Goal: Complete application form

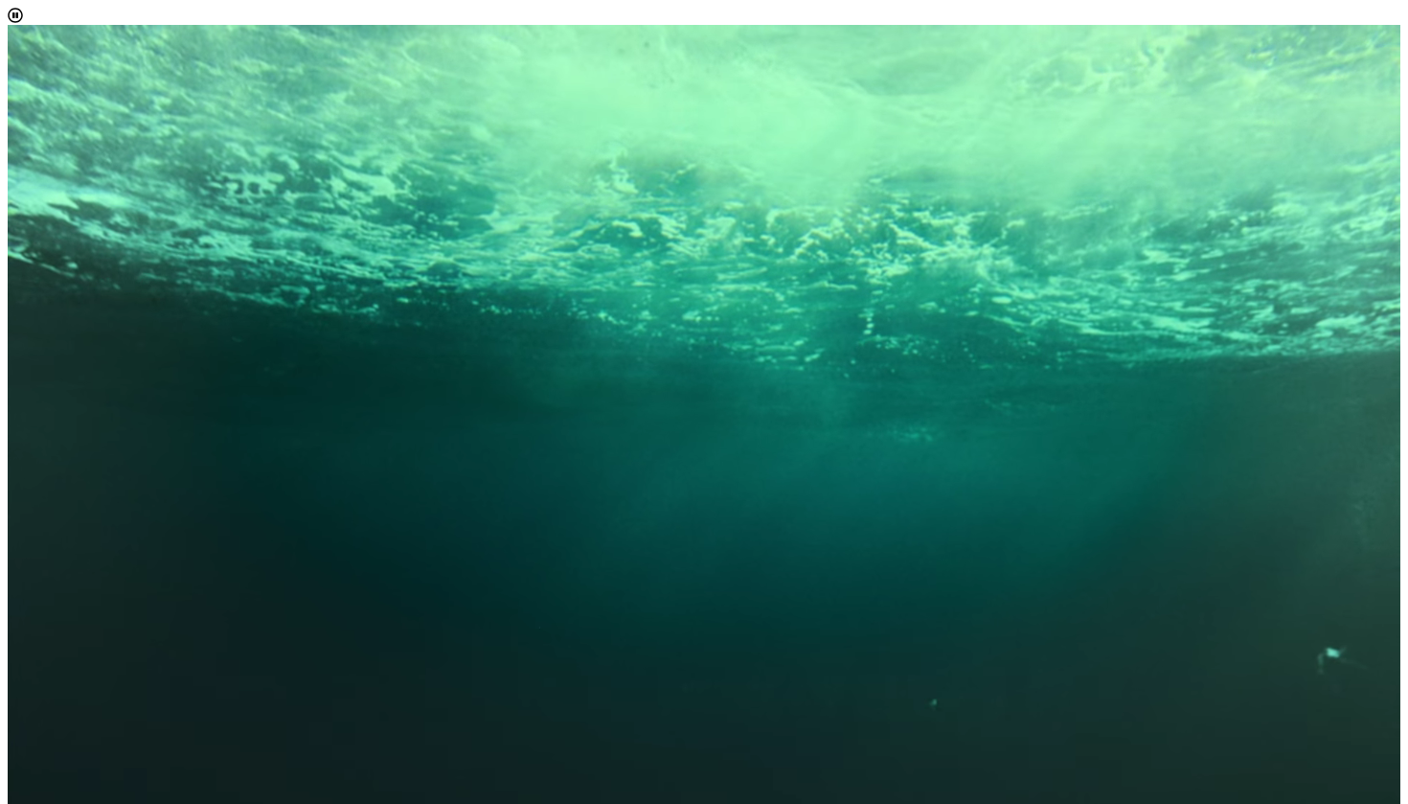
scroll to position [1330, 0]
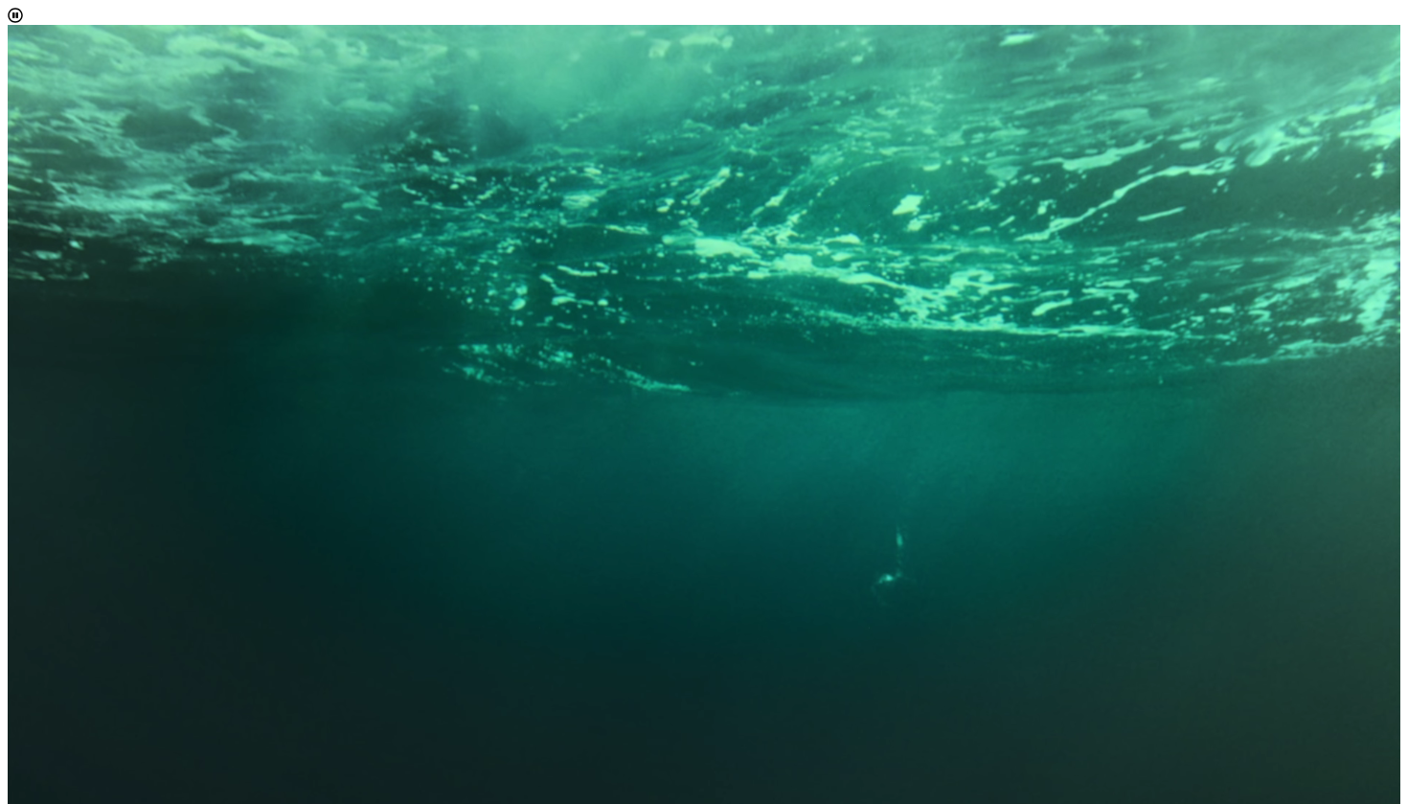
scroll to position [0, 0]
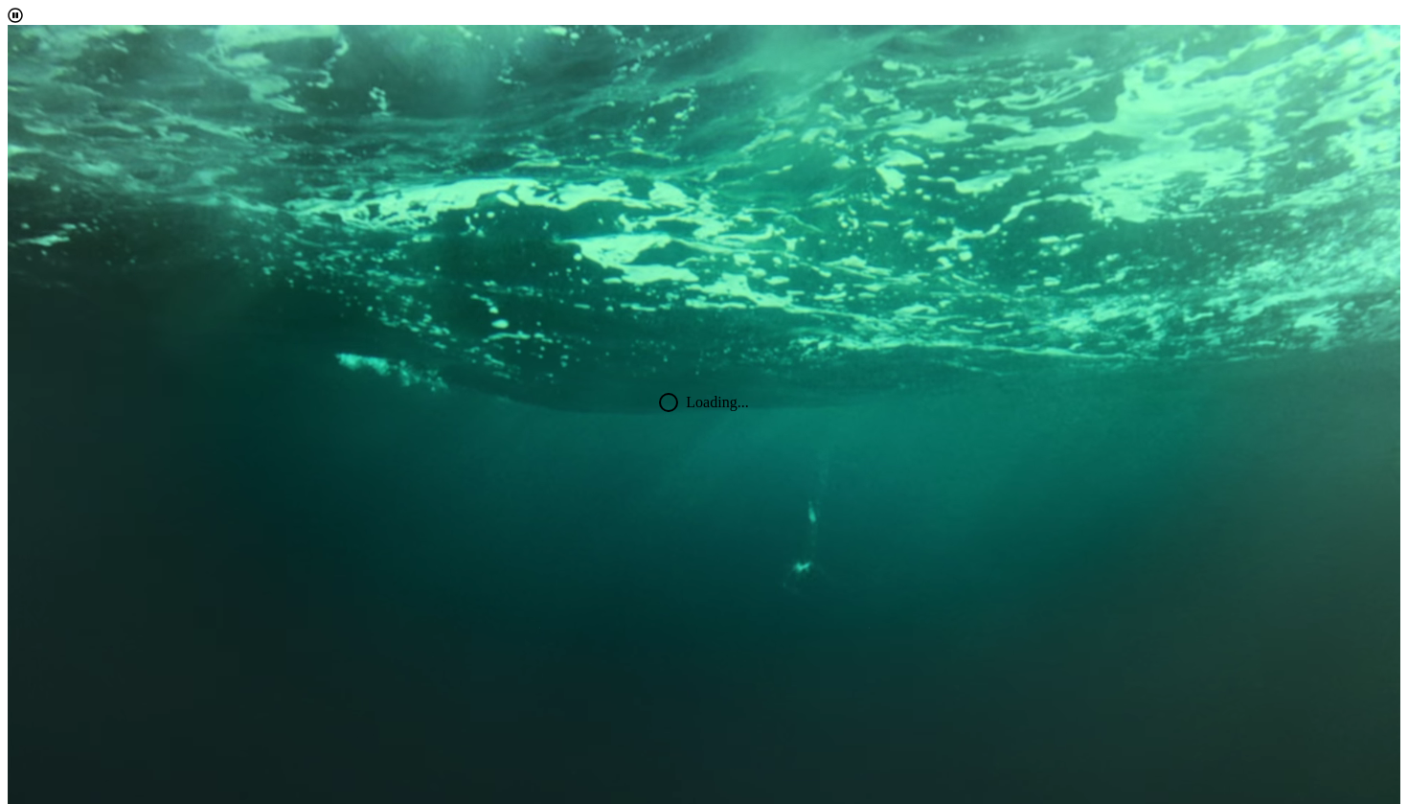
scroll to position [175, 0]
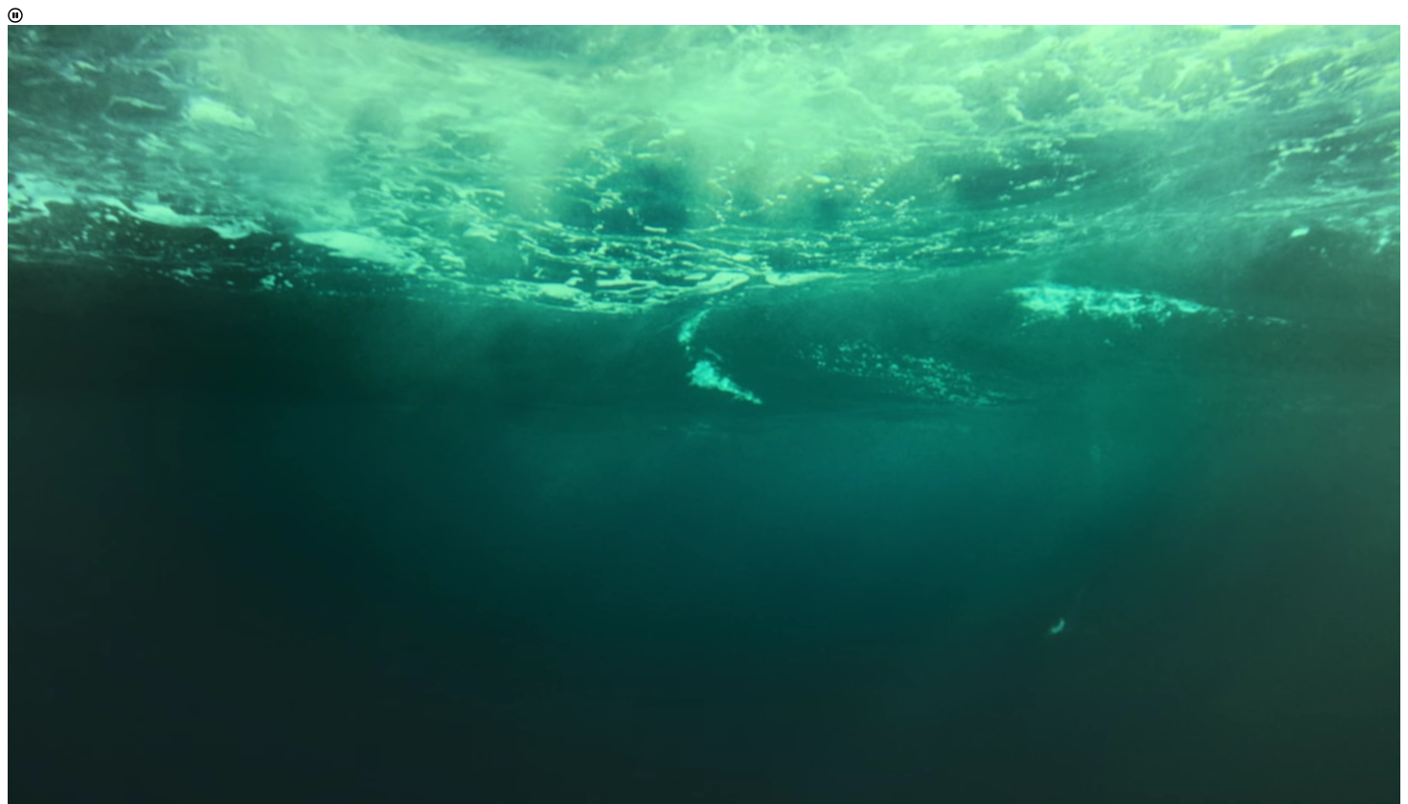
scroll to position [11, 86]
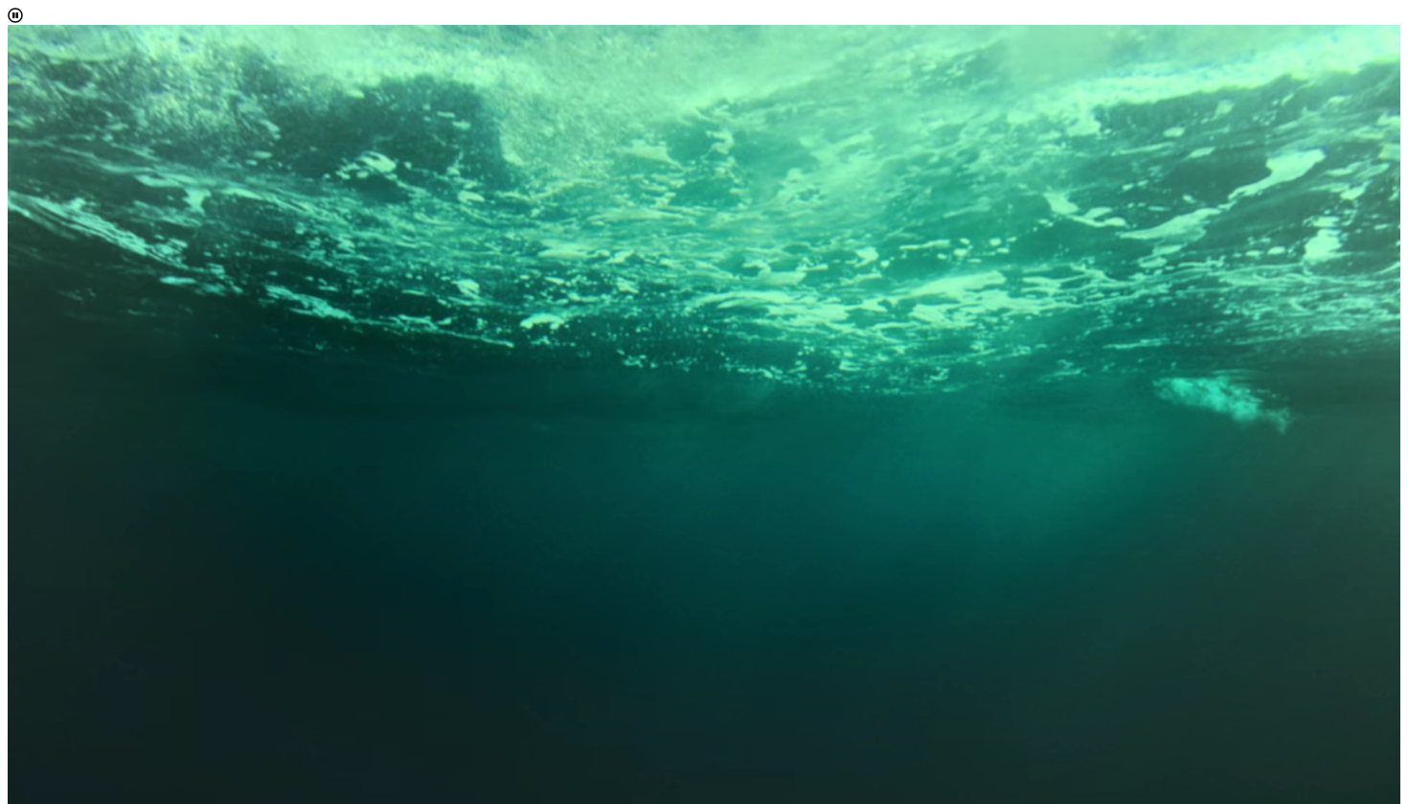
scroll to position [1277, 0]
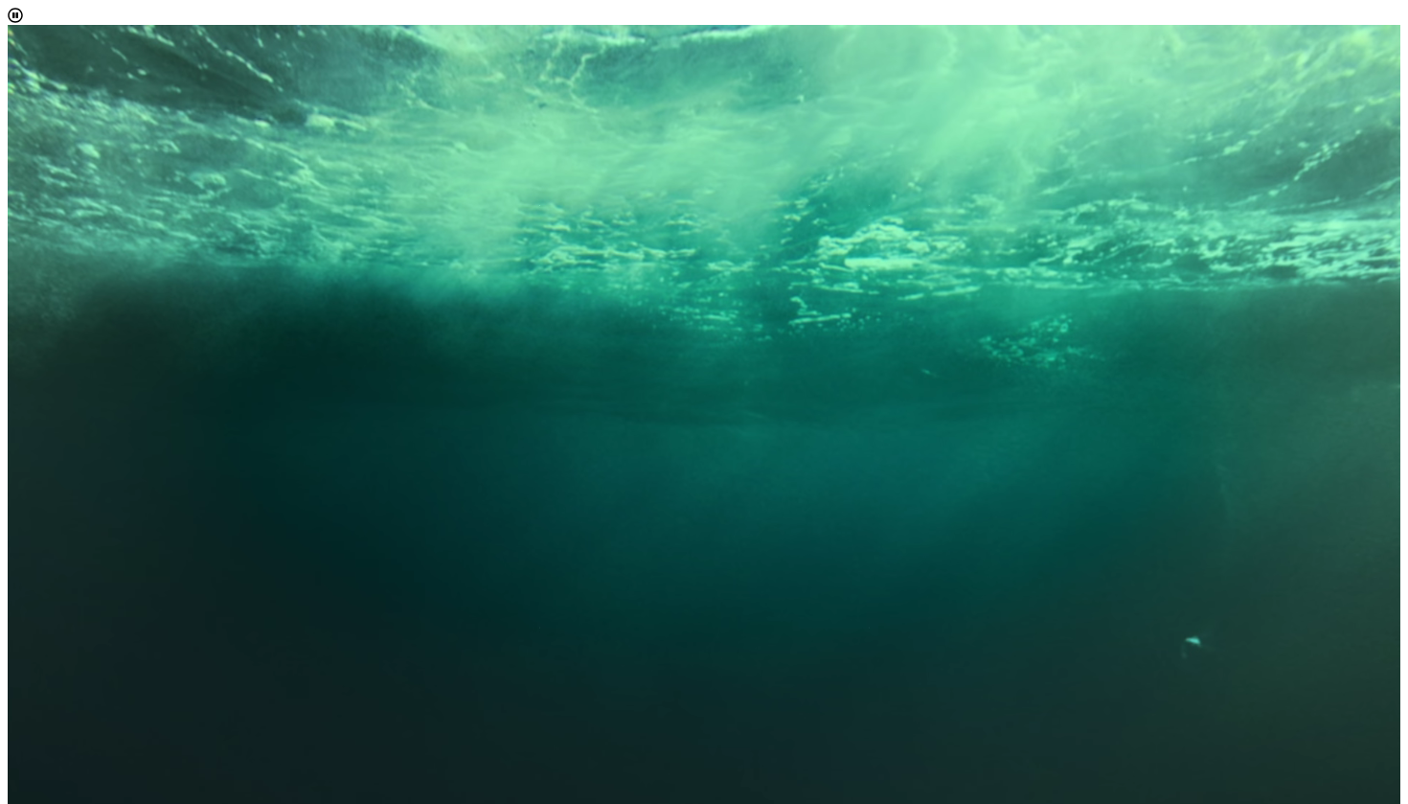
scroll to position [1290, 0]
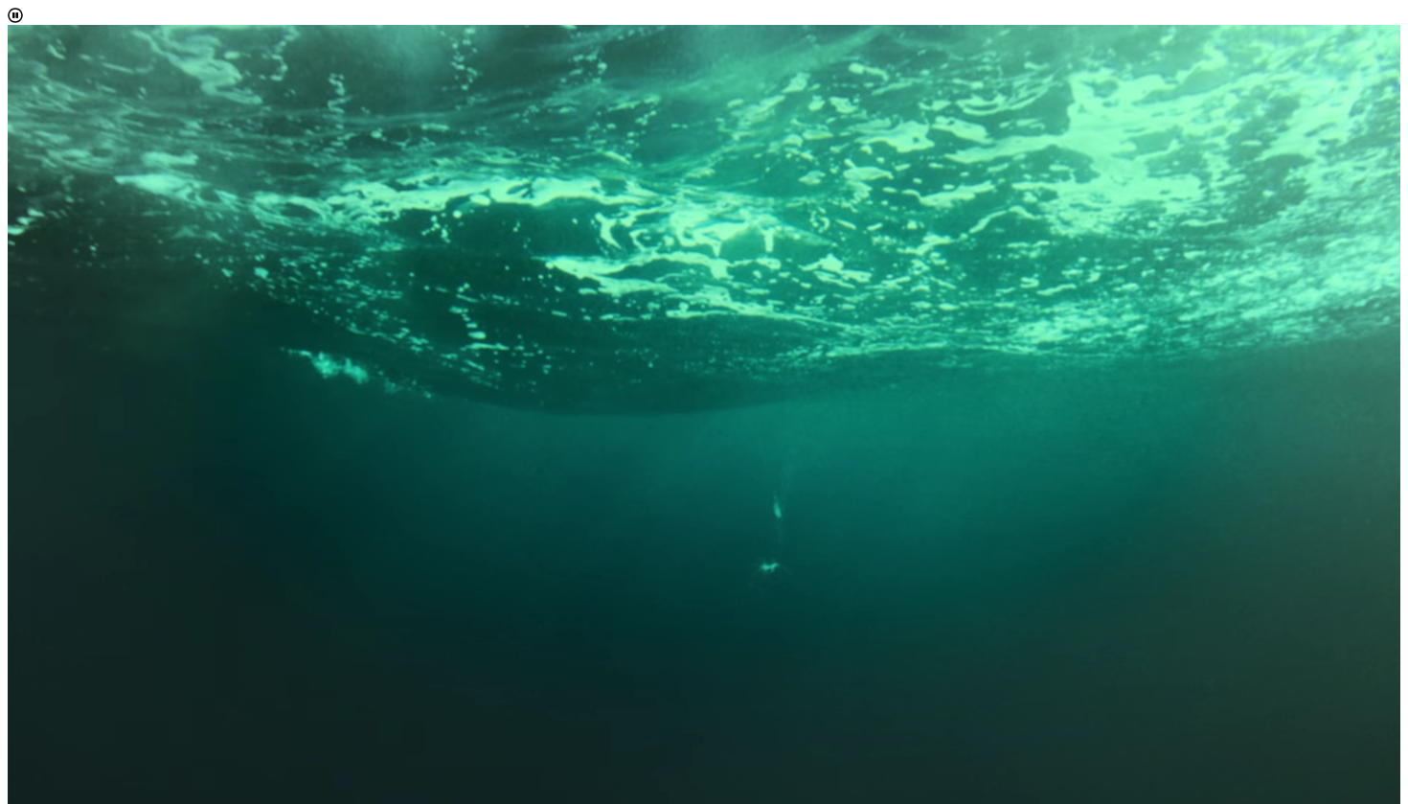
scroll to position [1594, 0]
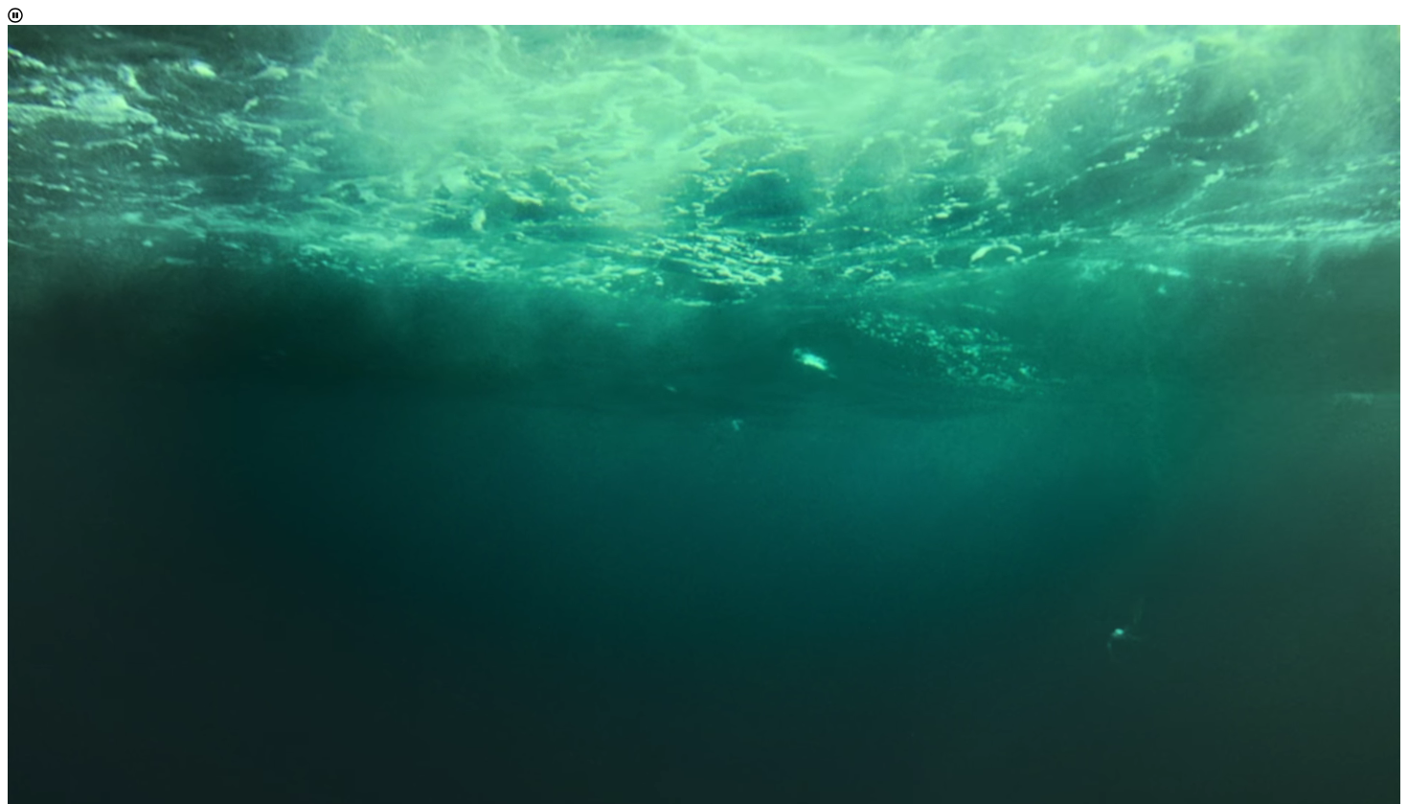
scroll to position [1263, 0]
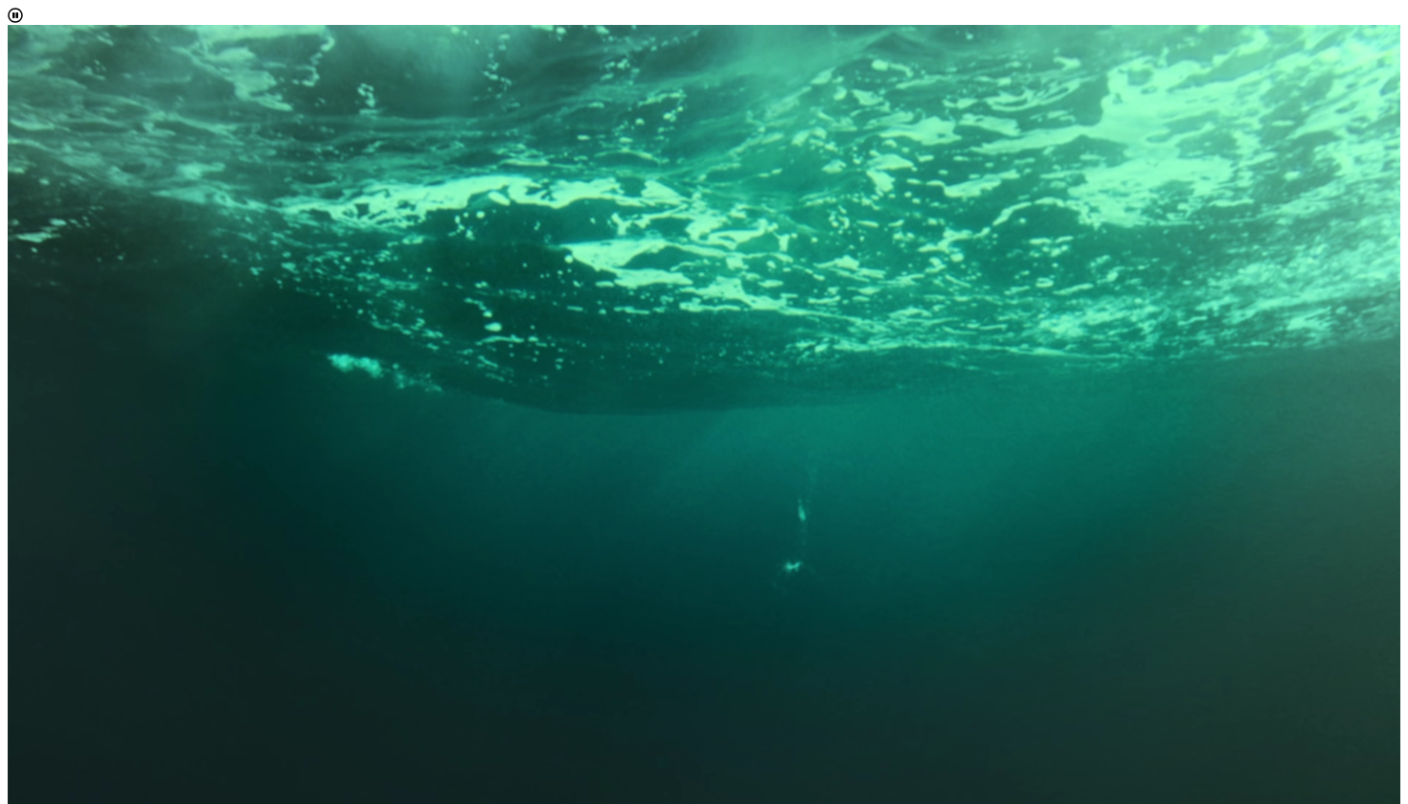
scroll to position [1162, 0]
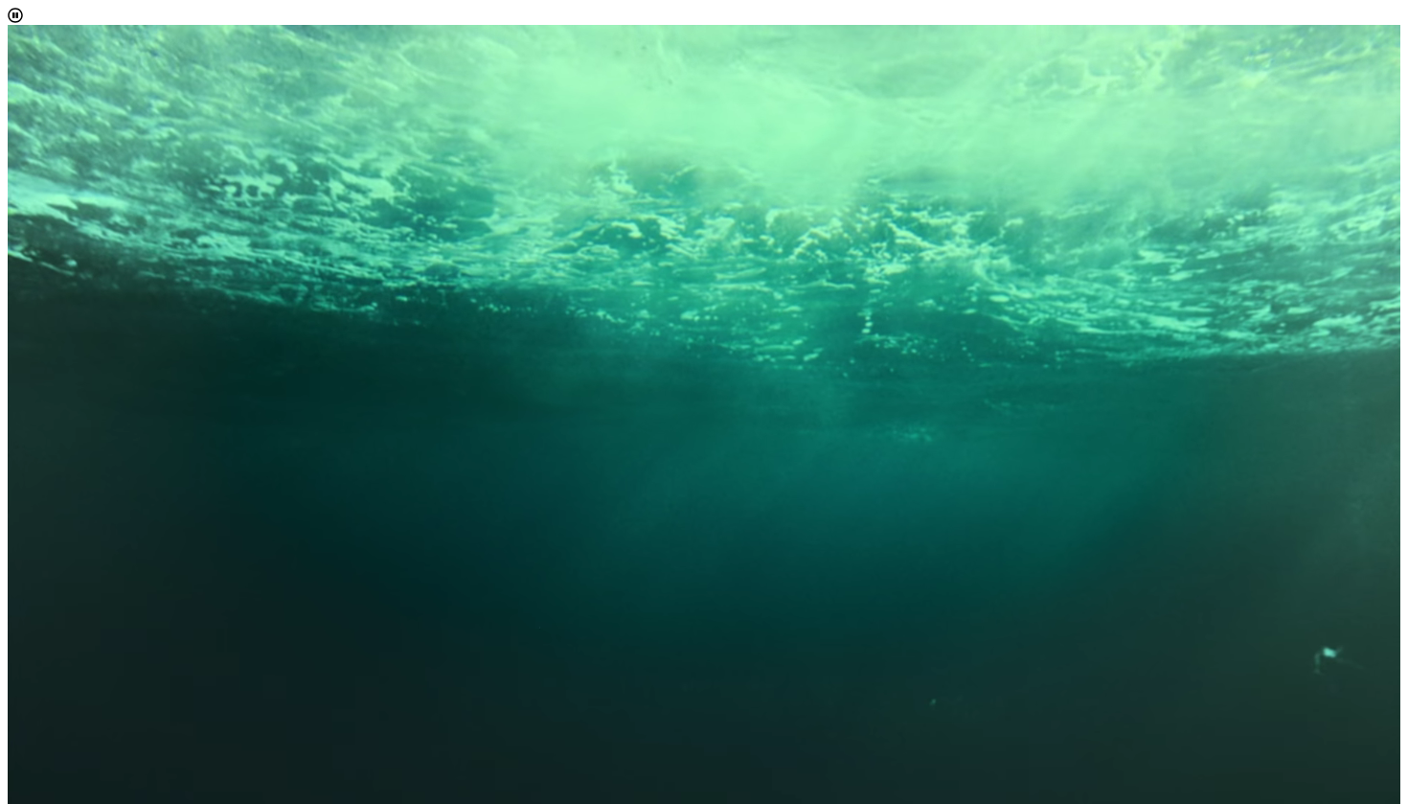
scroll to position [1206, 0]
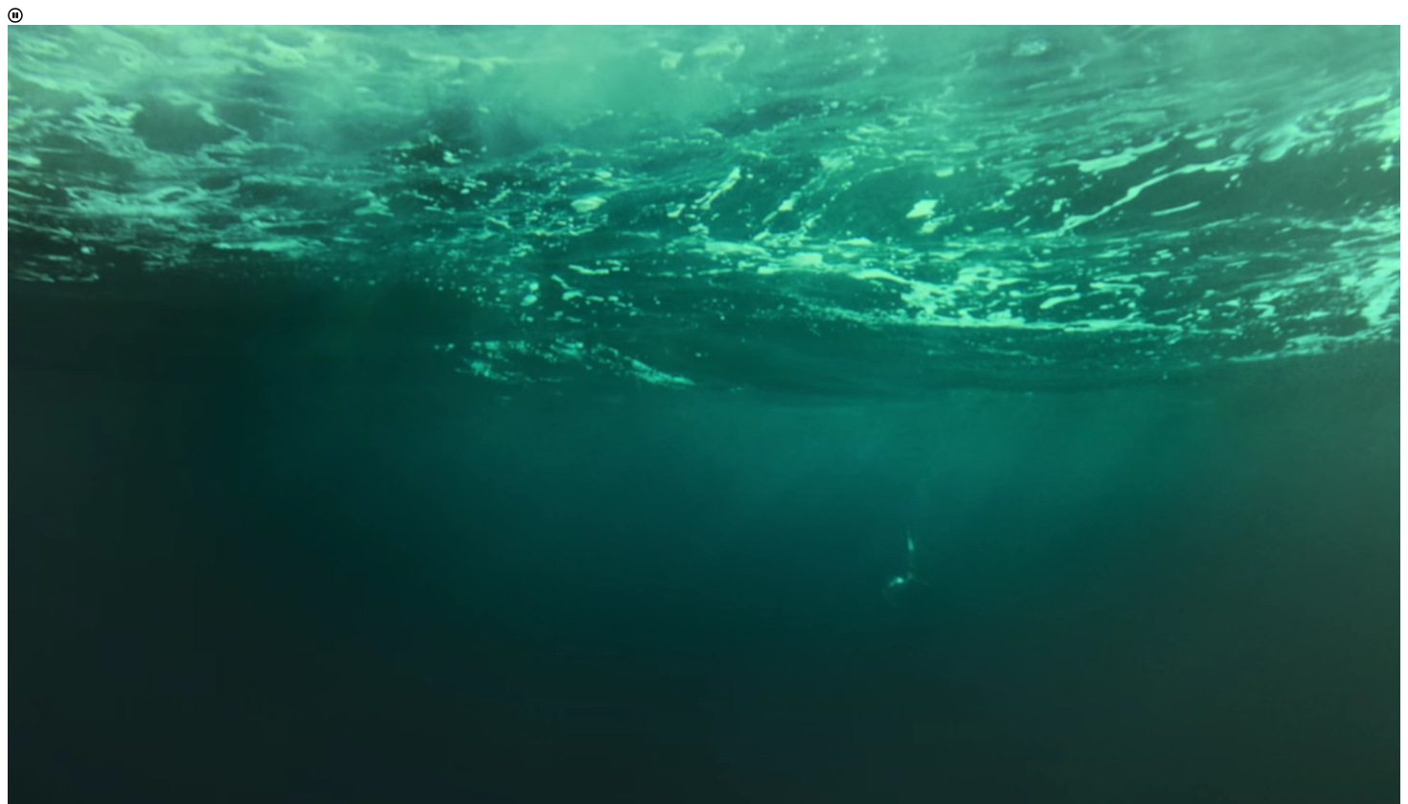
scroll to position [25, 0]
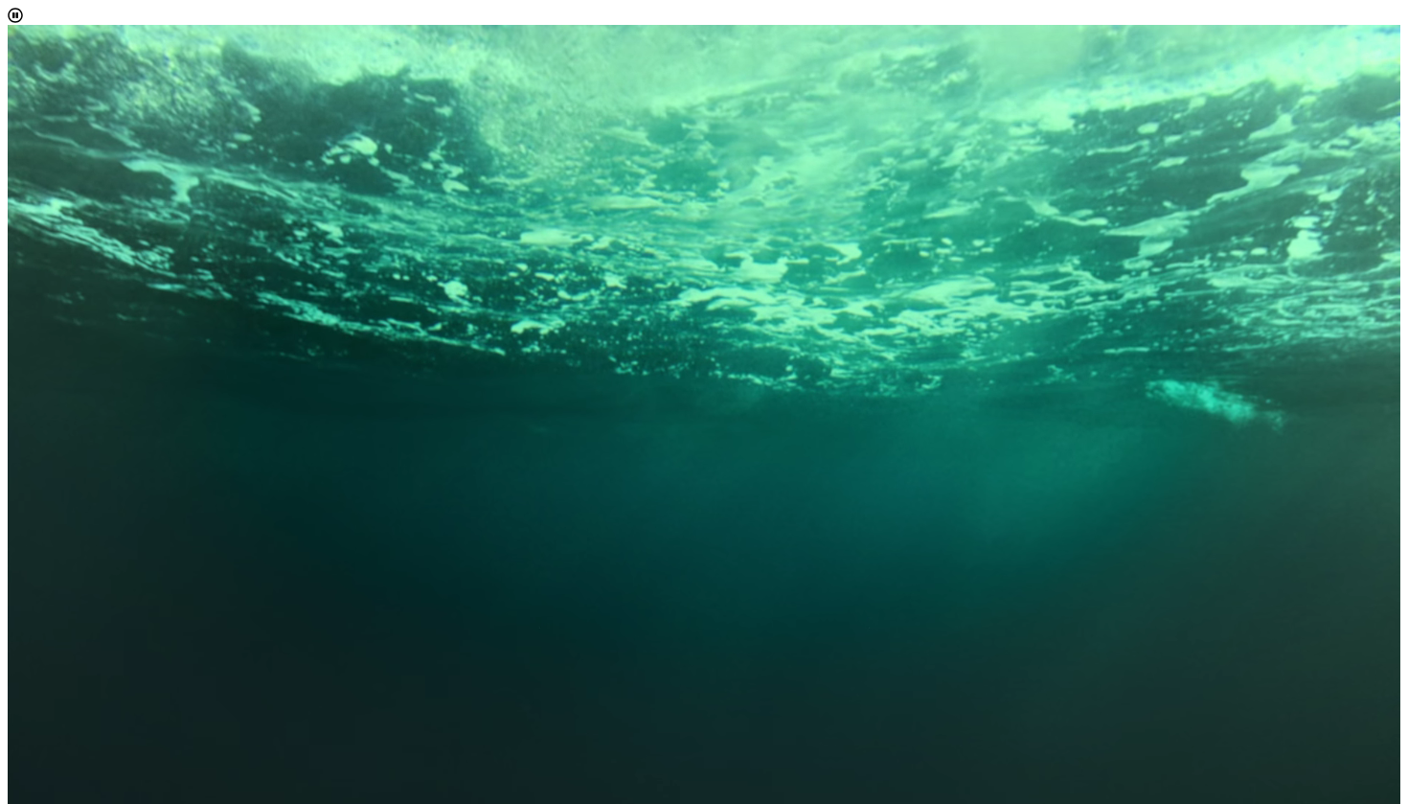
scroll to position [11, 86]
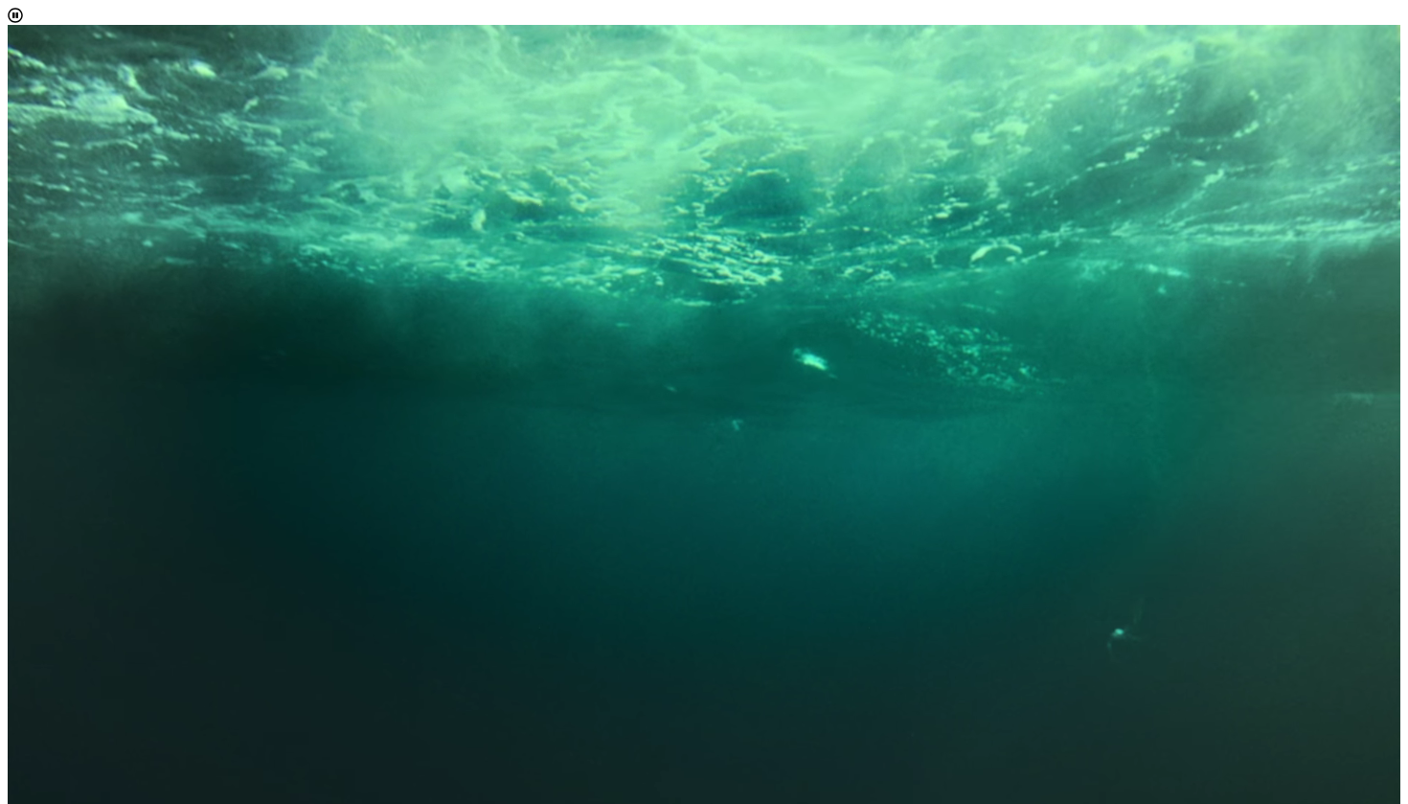
scroll to position [208, 0]
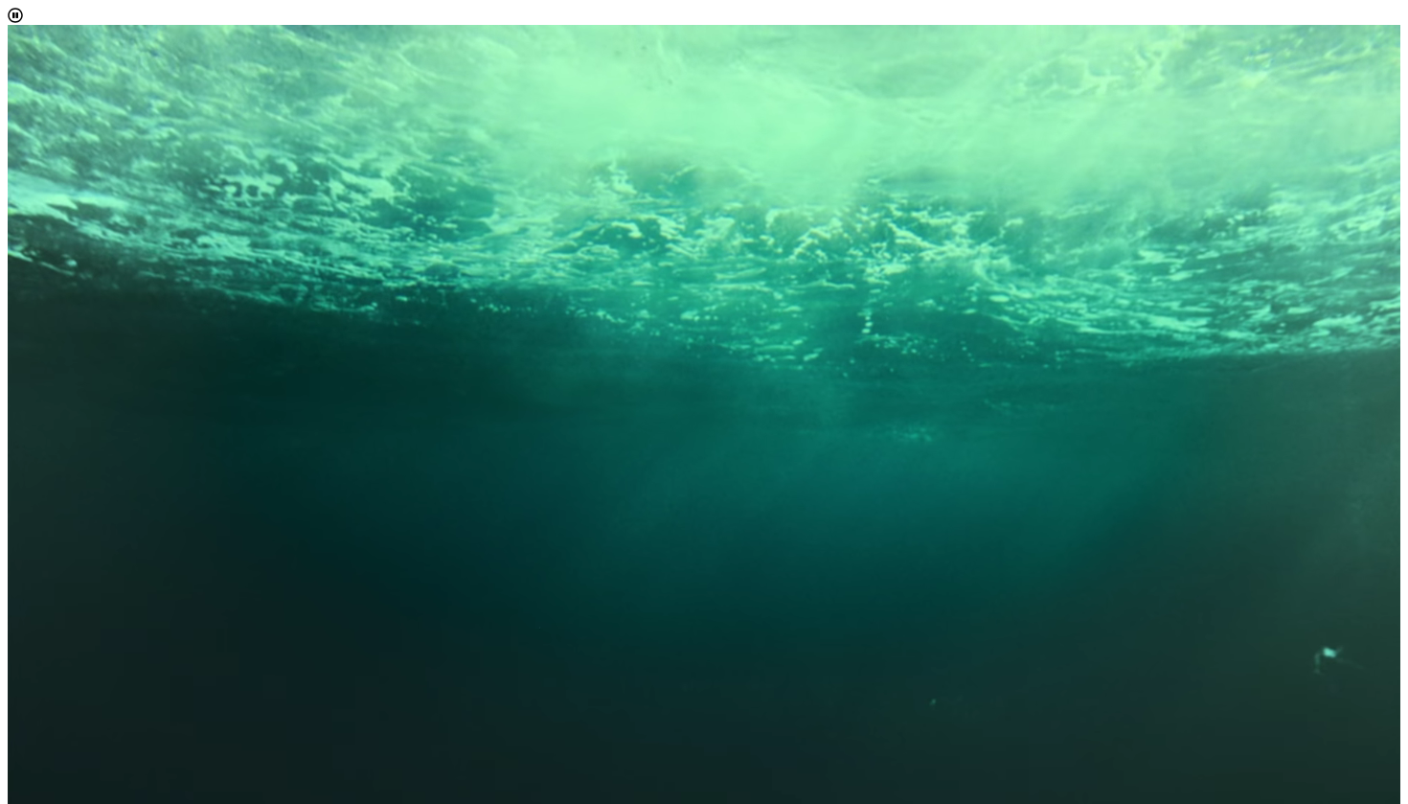
scroll to position [175, 0]
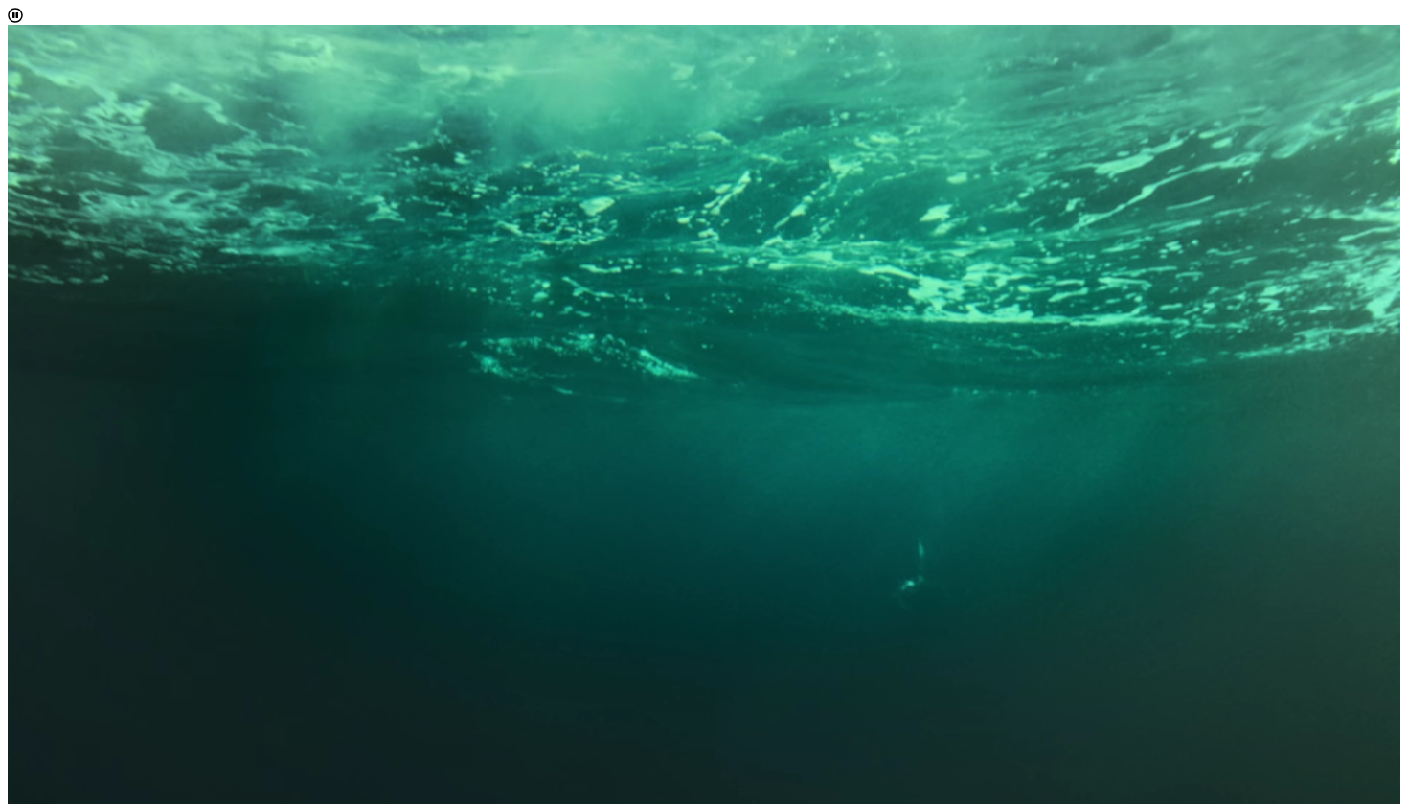
scroll to position [11, 86]
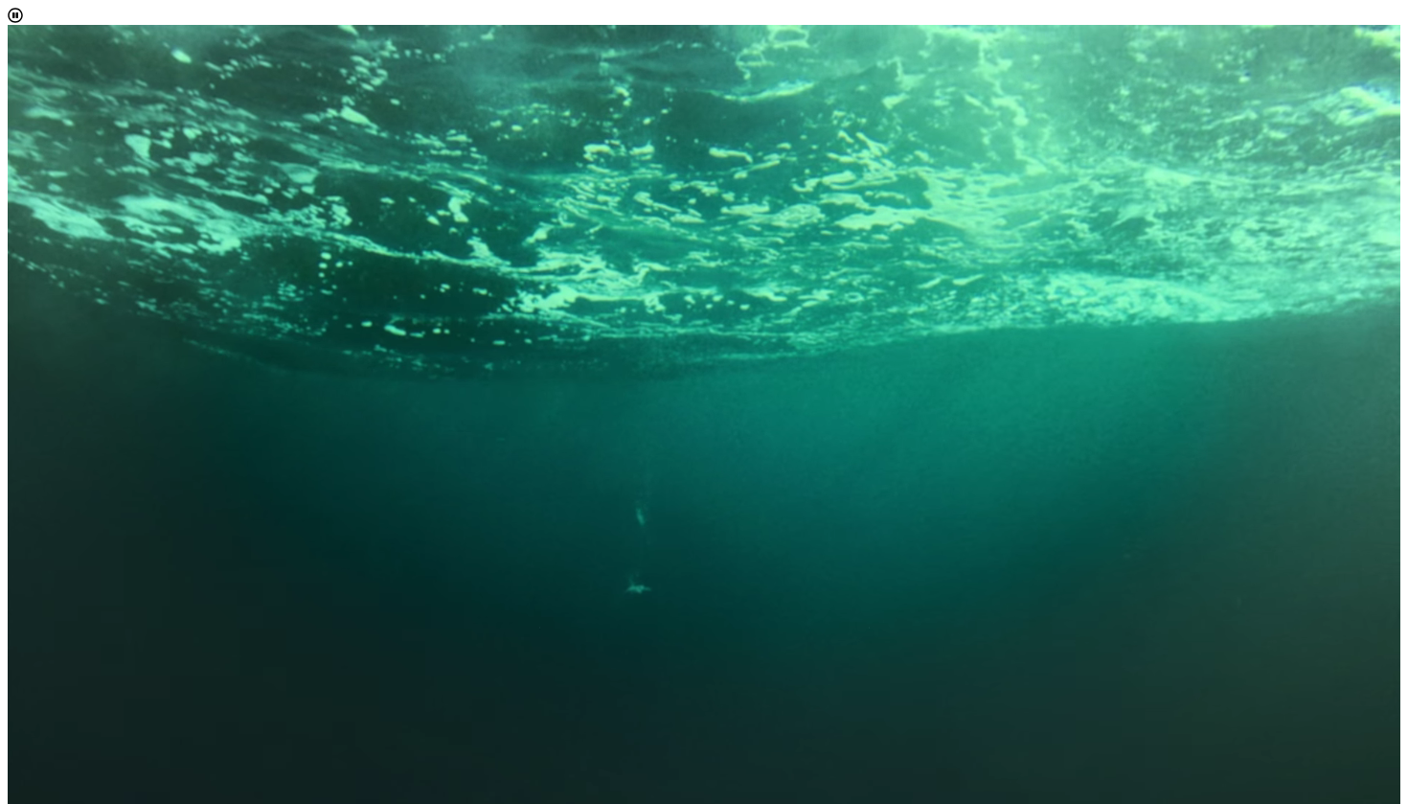
scroll to position [108, 0]
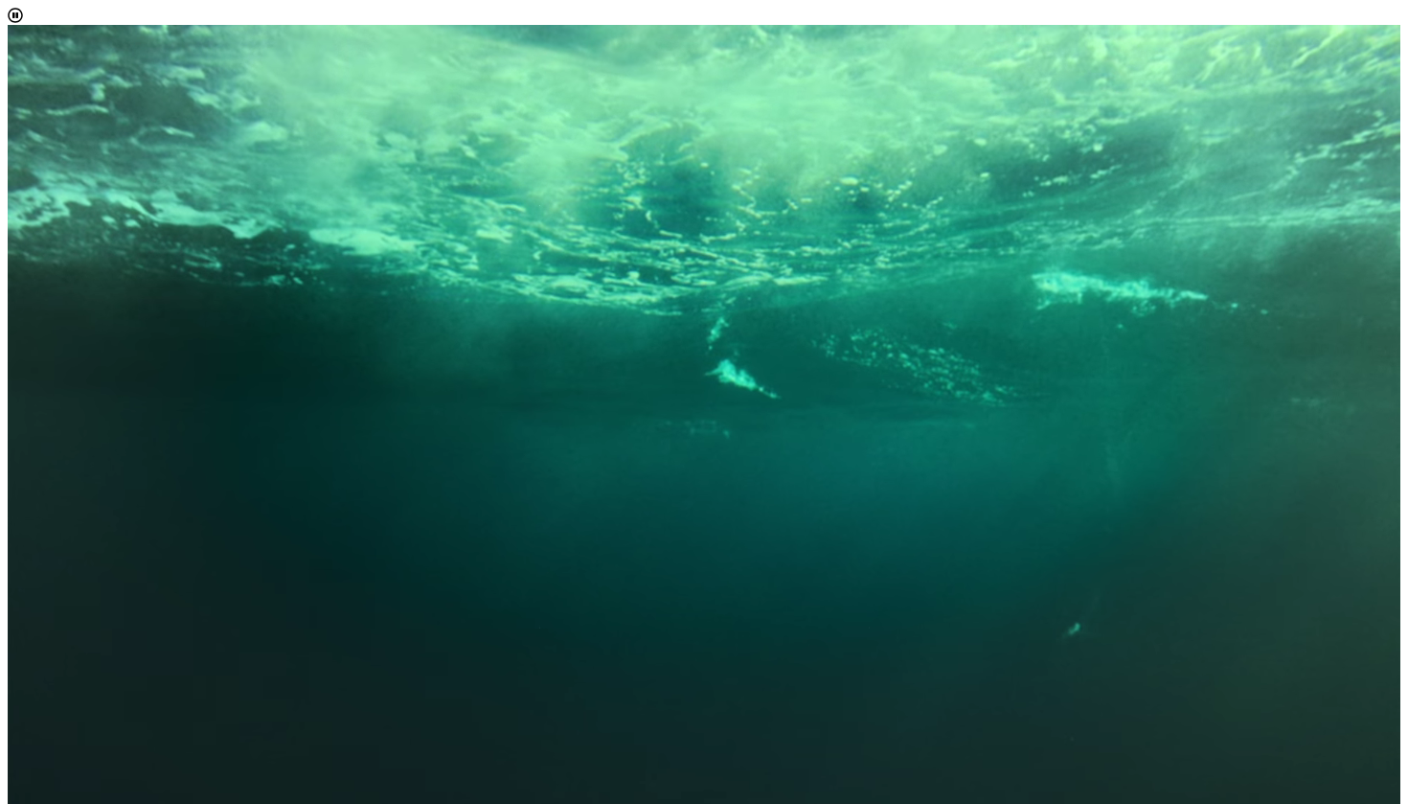
scroll to position [110, 0]
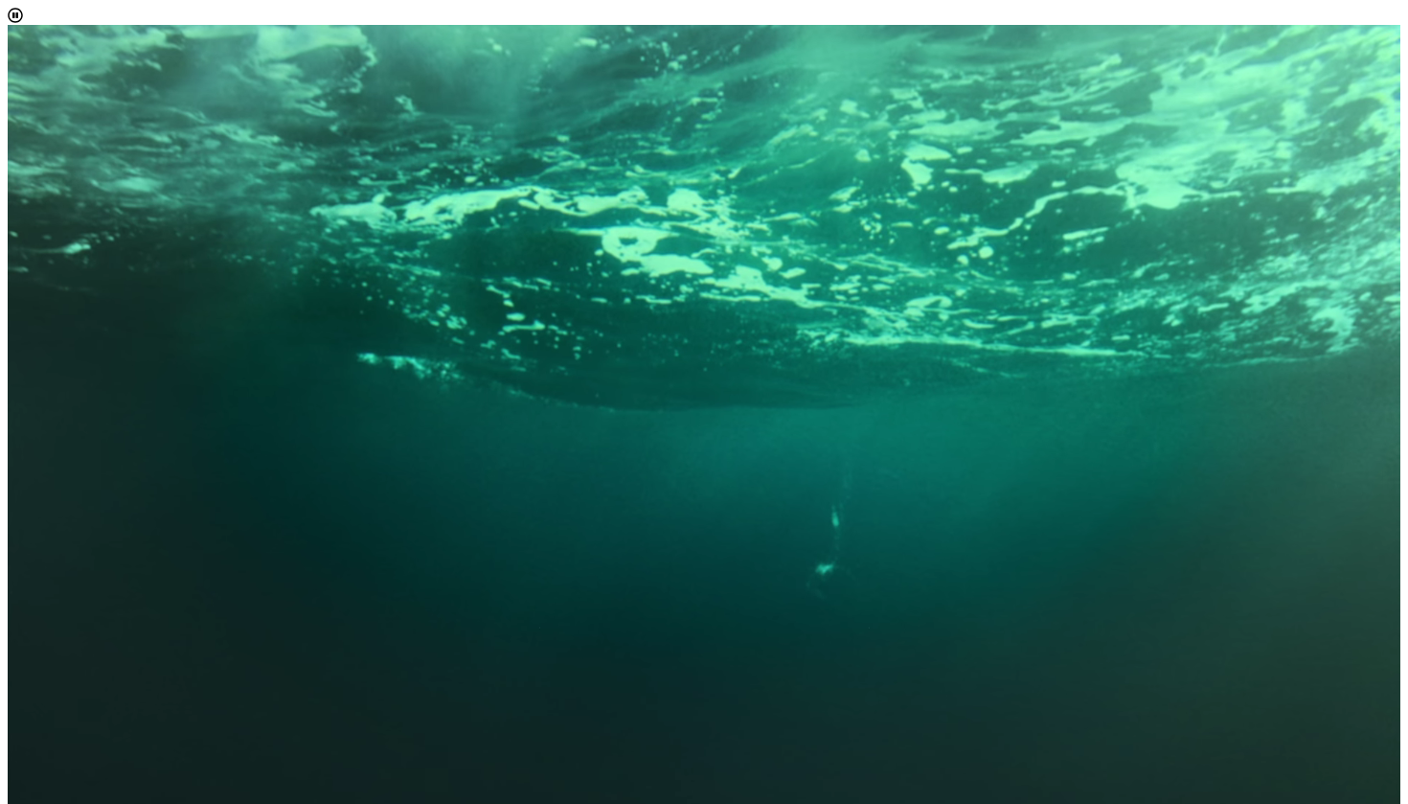
scroll to position [314, 0]
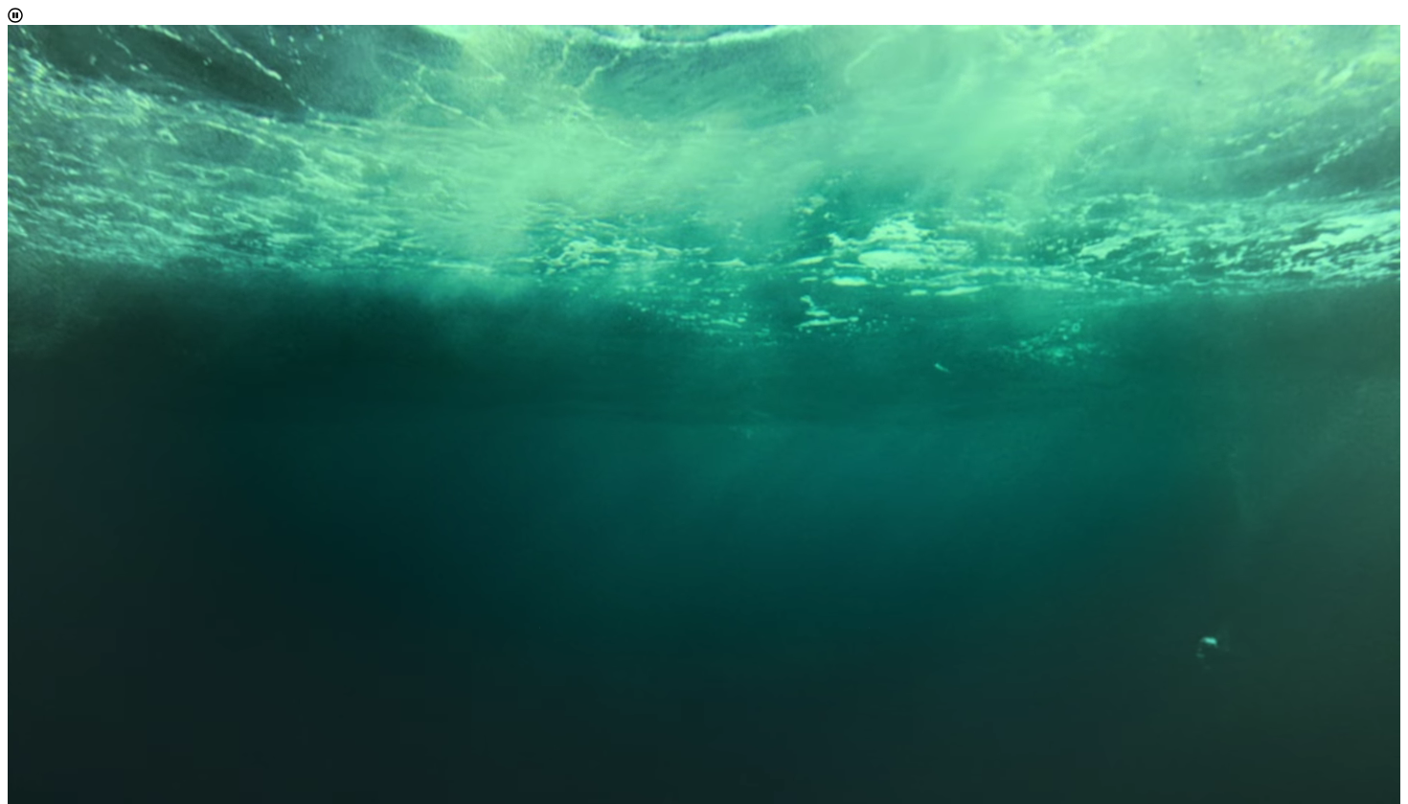
scroll to position [324, 0]
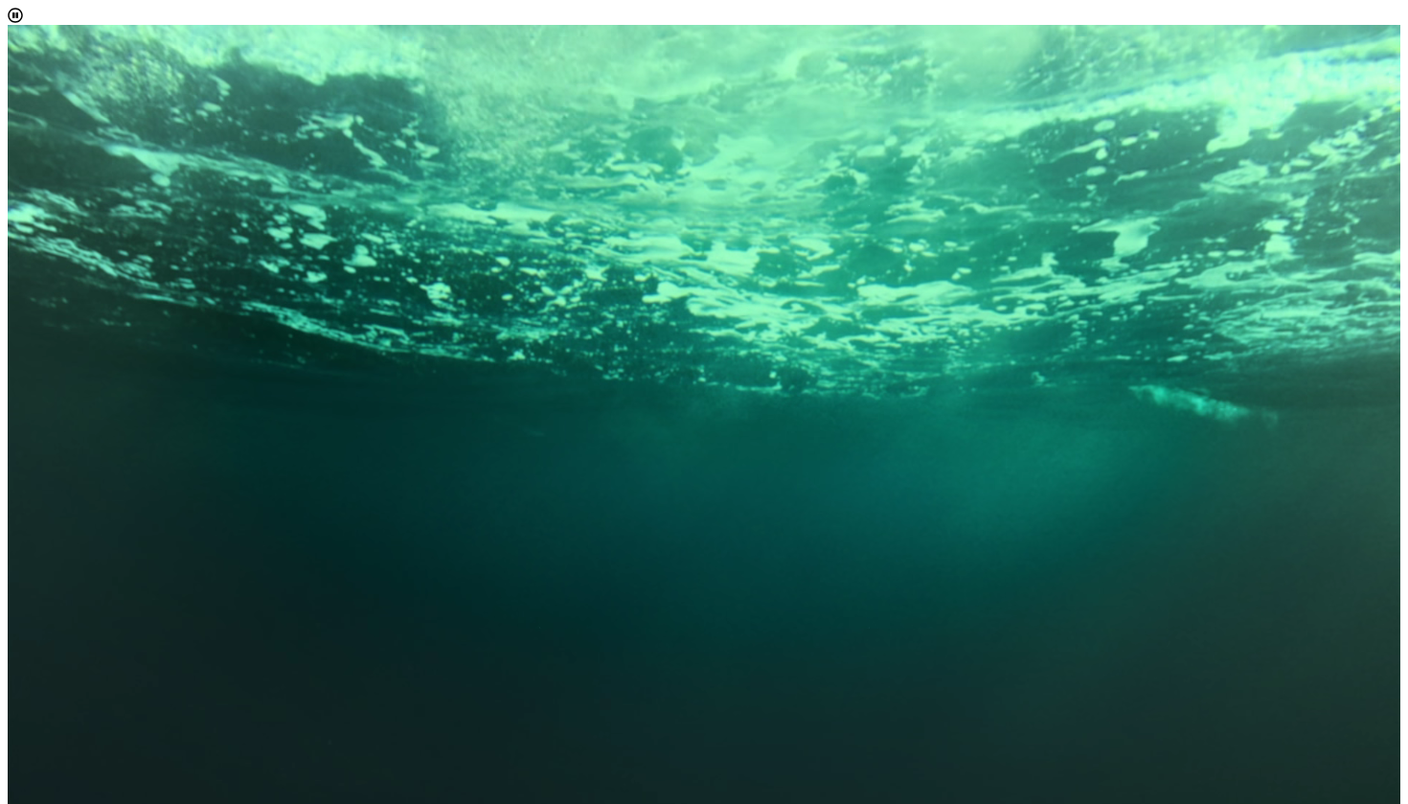
scroll to position [468, 0]
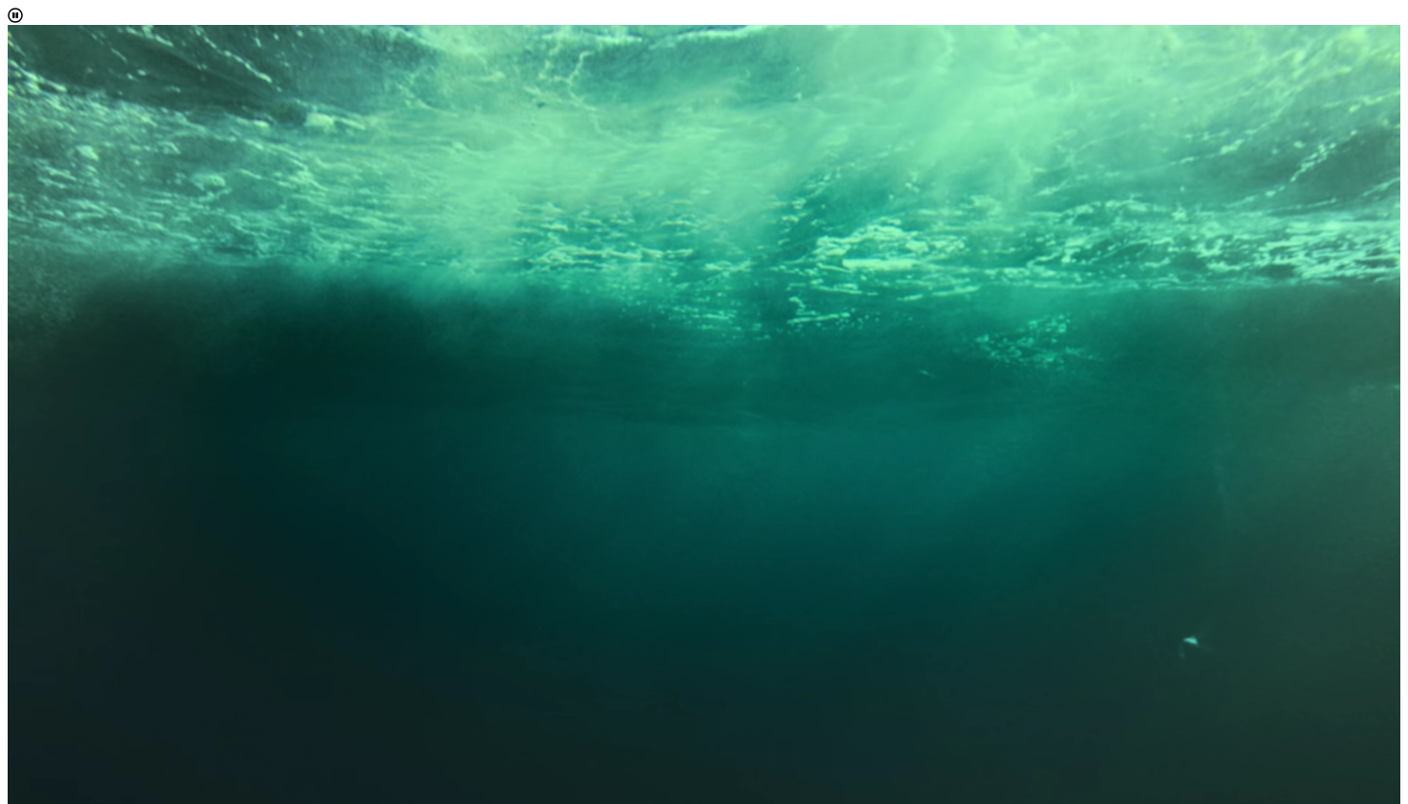
scroll to position [0, 0]
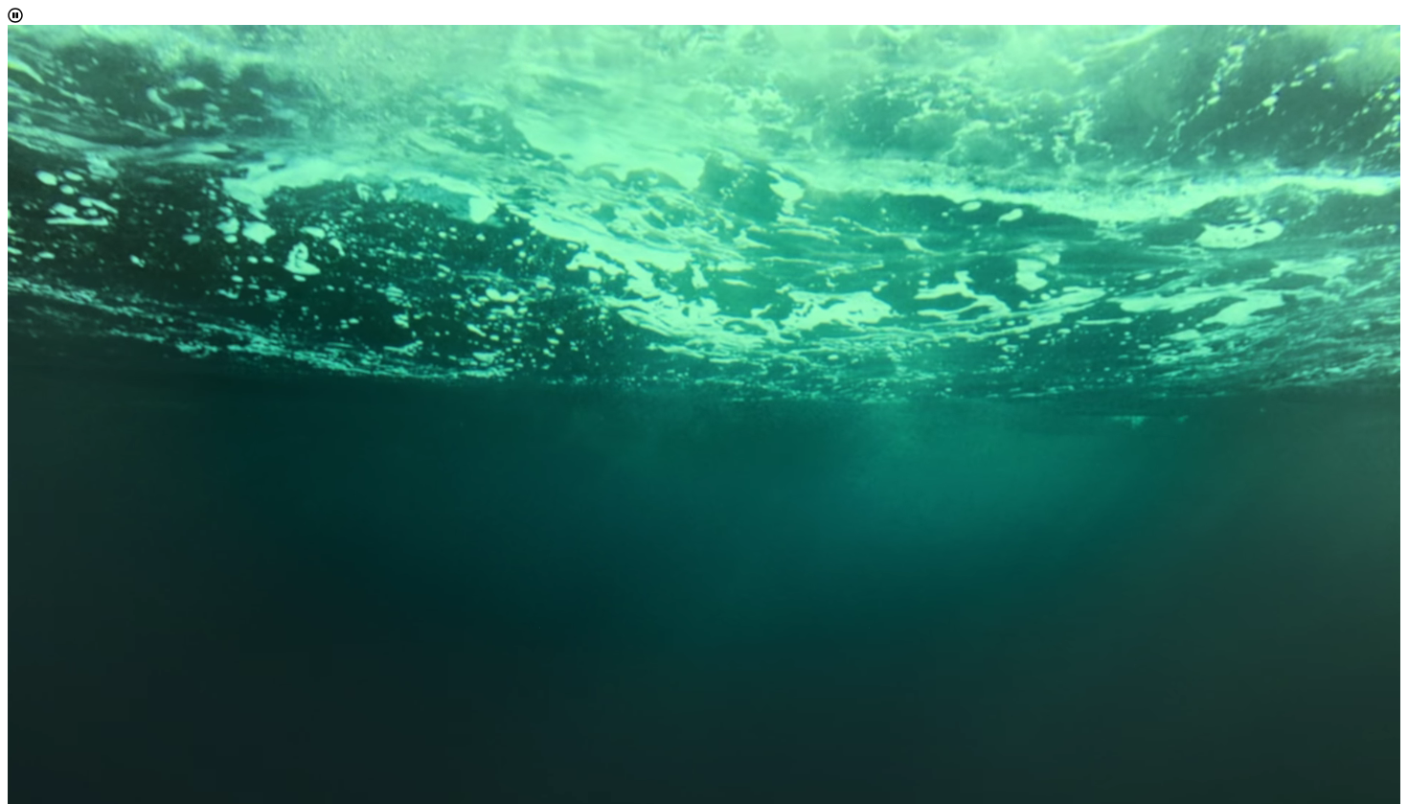
scroll to position [163, 0]
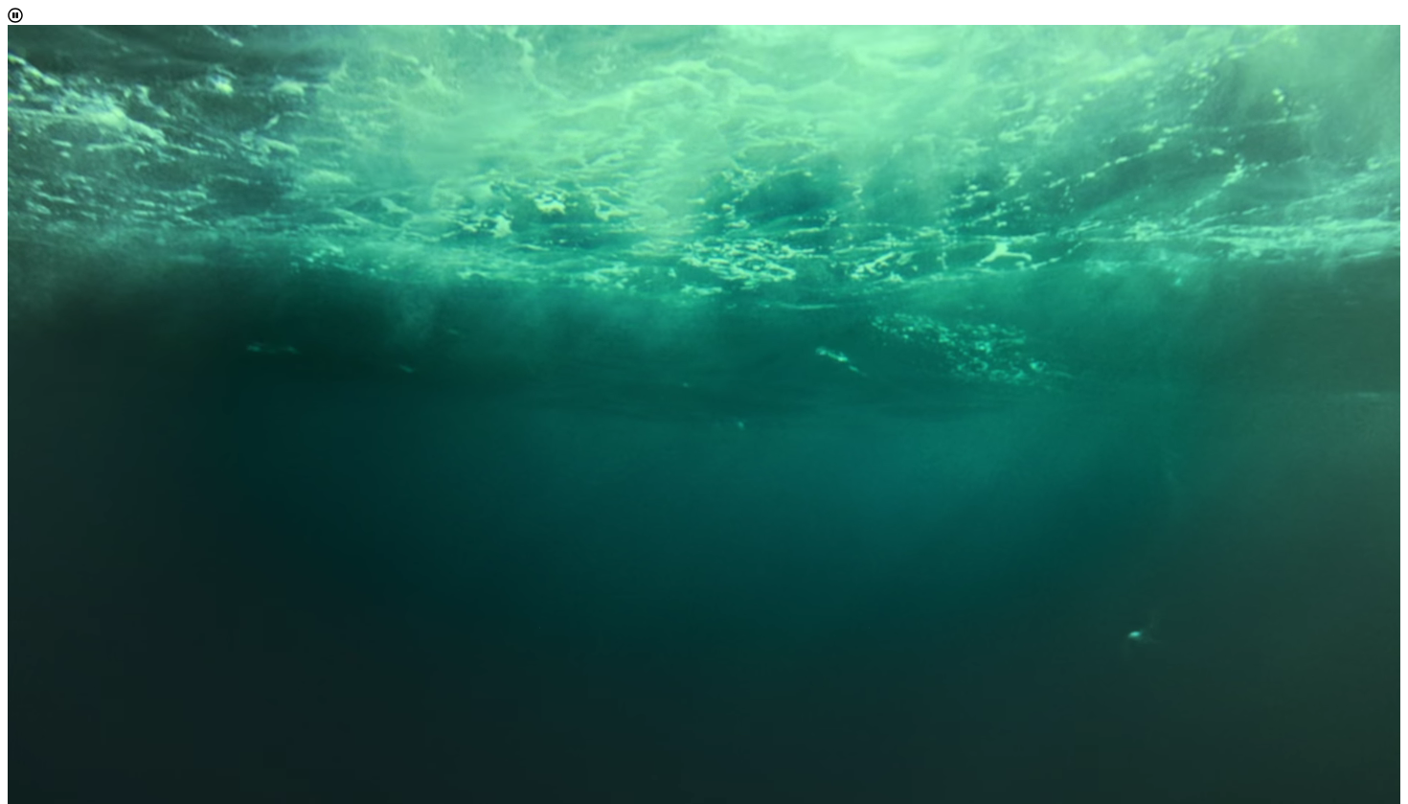
scroll to position [337, 0]
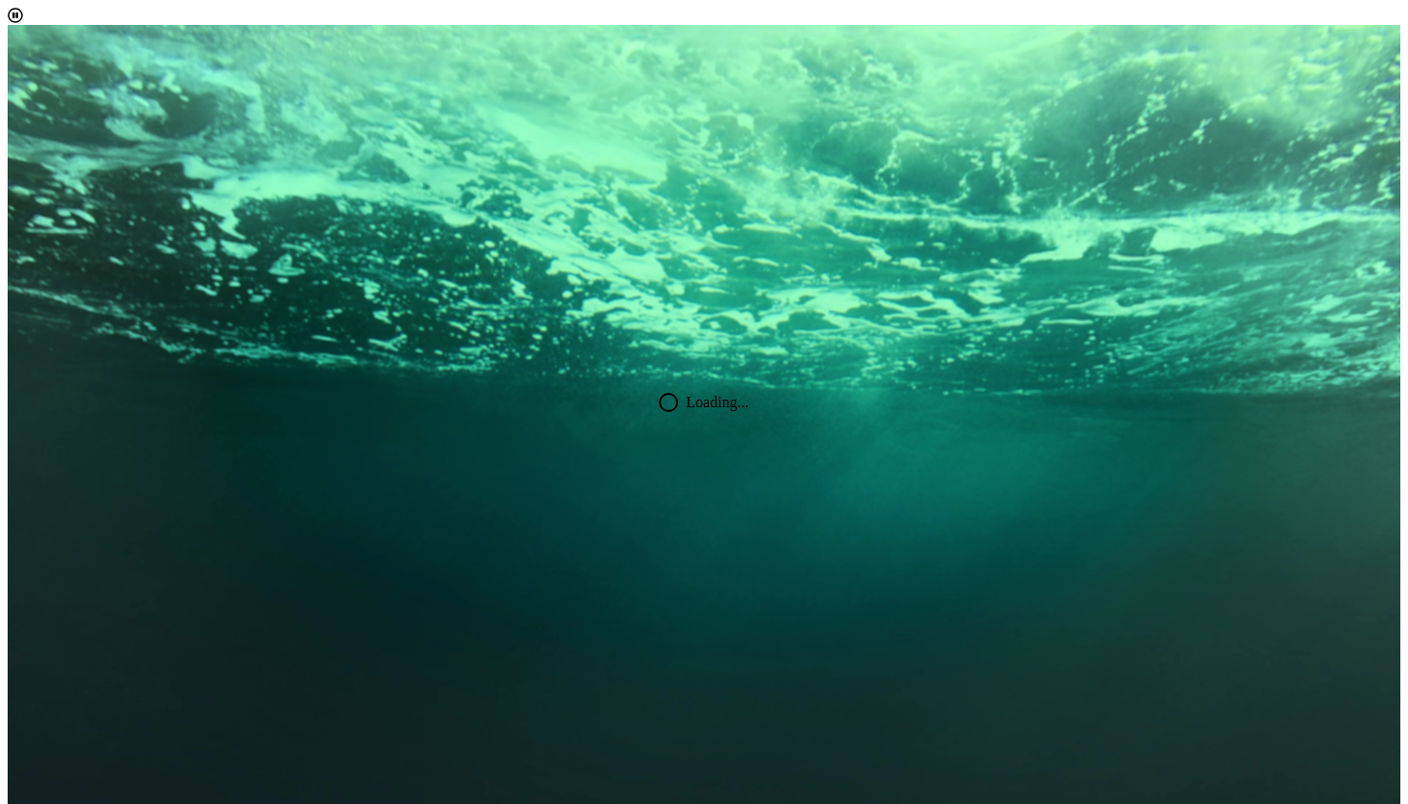
scroll to position [175, 0]
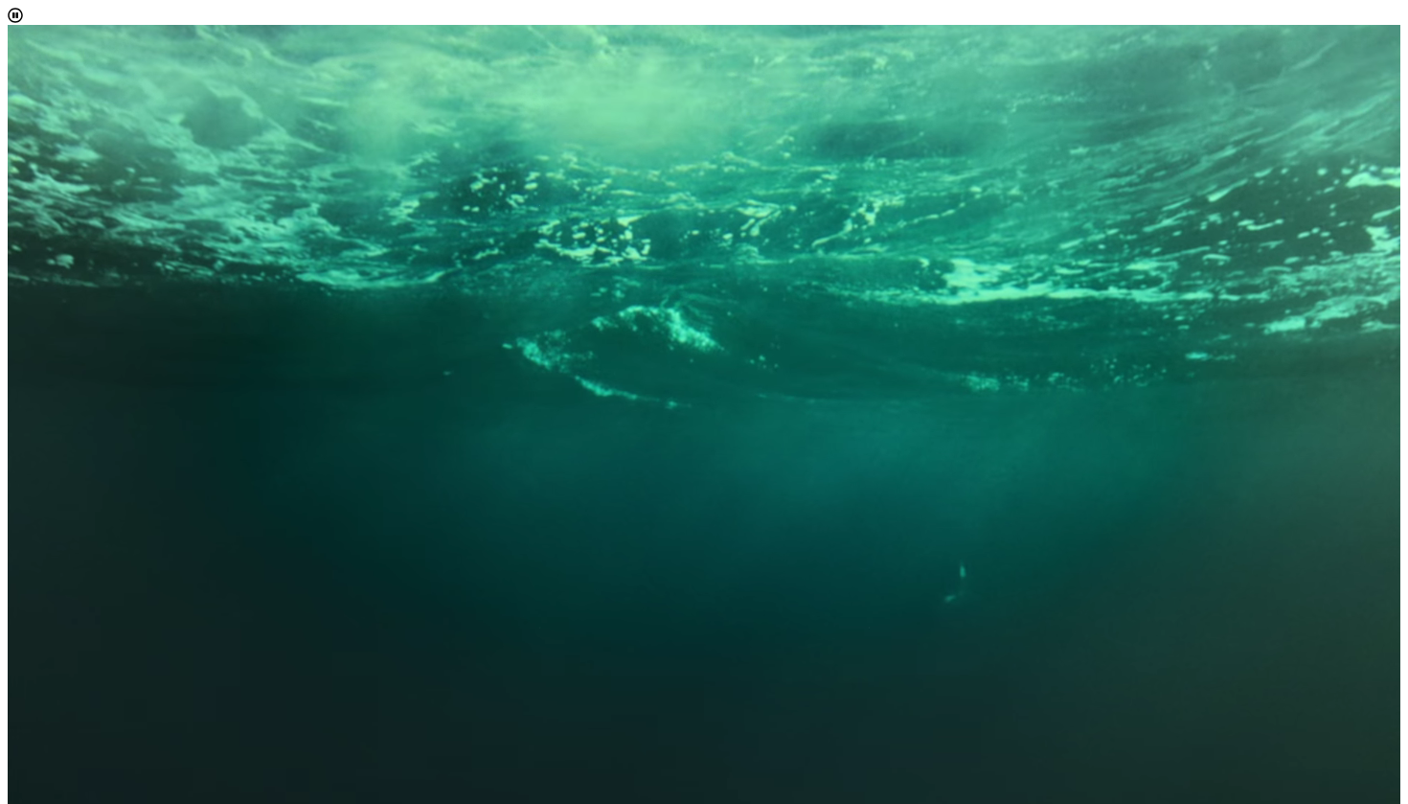
scroll to position [1364, 0]
